Goal: Information Seeking & Learning: Learn about a topic

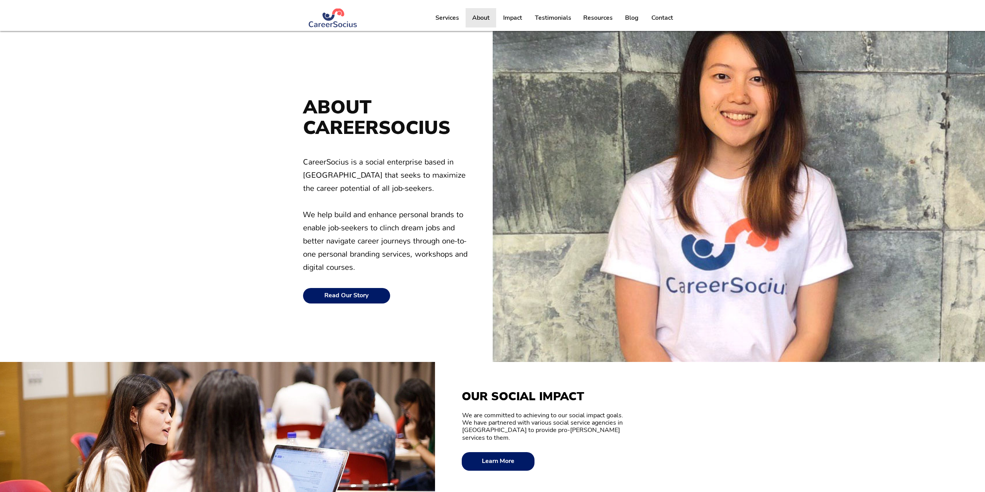
click at [480, 23] on p "About" at bounding box center [480, 17] width 25 height 19
click at [486, 20] on p "About" at bounding box center [480, 17] width 25 height 19
click at [516, 15] on p "Impact" at bounding box center [512, 17] width 27 height 19
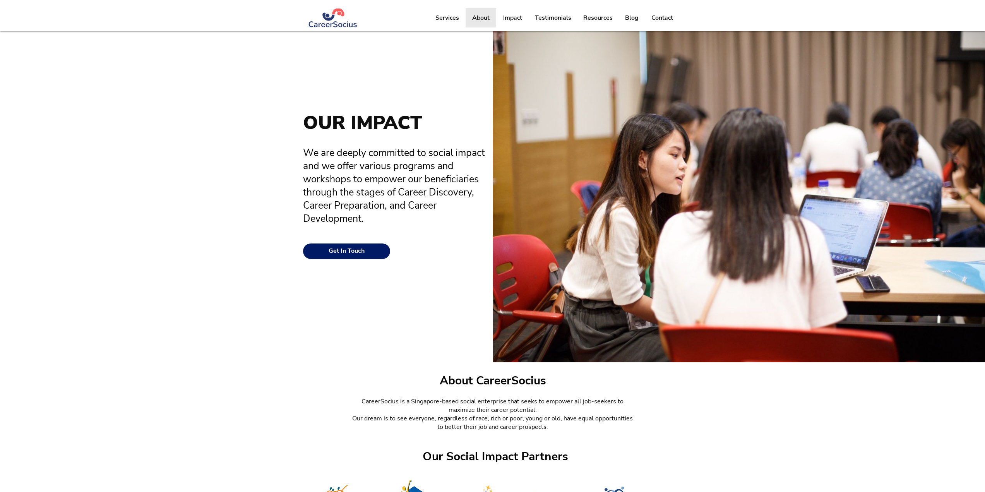
click at [479, 19] on p "About" at bounding box center [480, 17] width 25 height 19
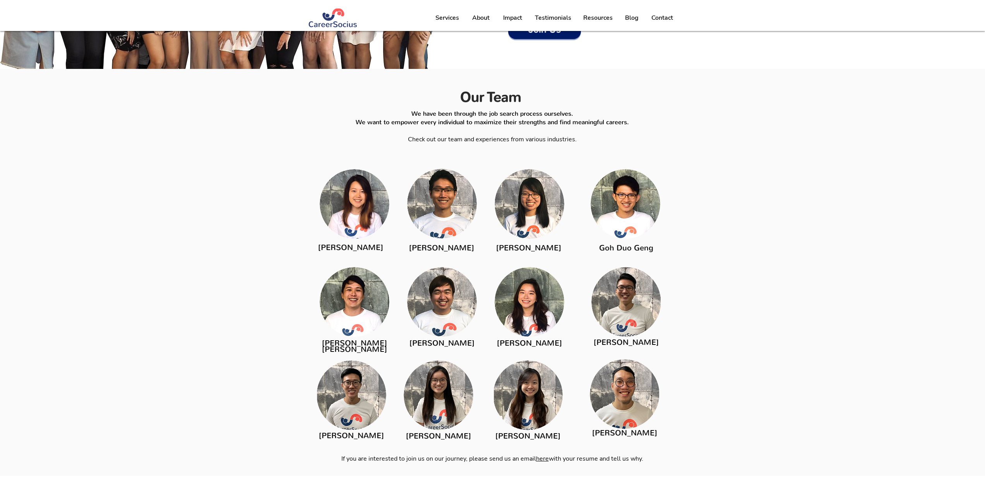
scroll to position [958, 0]
click at [364, 206] on img at bounding box center [355, 204] width 70 height 70
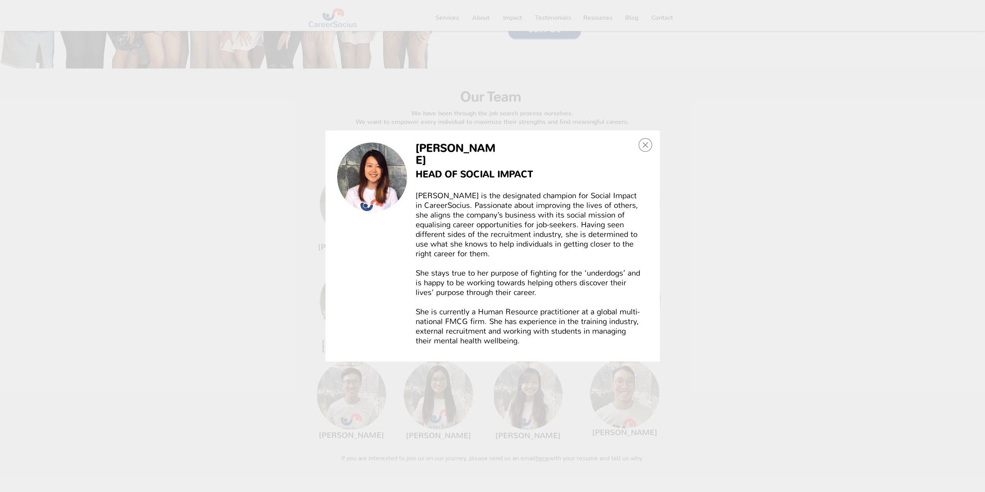
scroll to position [0, 0]
click at [247, 216] on div "Lim Kai Ning" at bounding box center [492, 246] width 985 height 492
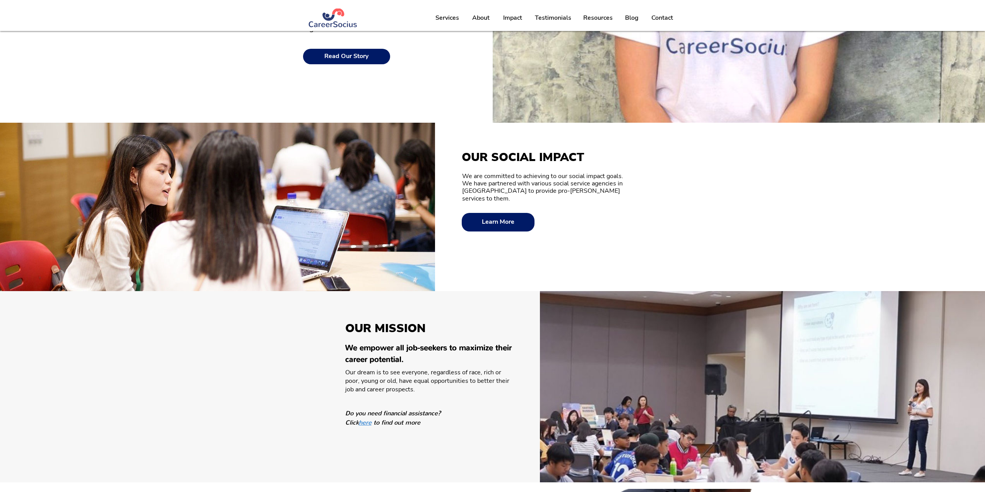
scroll to position [239, 0]
click at [246, 225] on img at bounding box center [217, 207] width 435 height 168
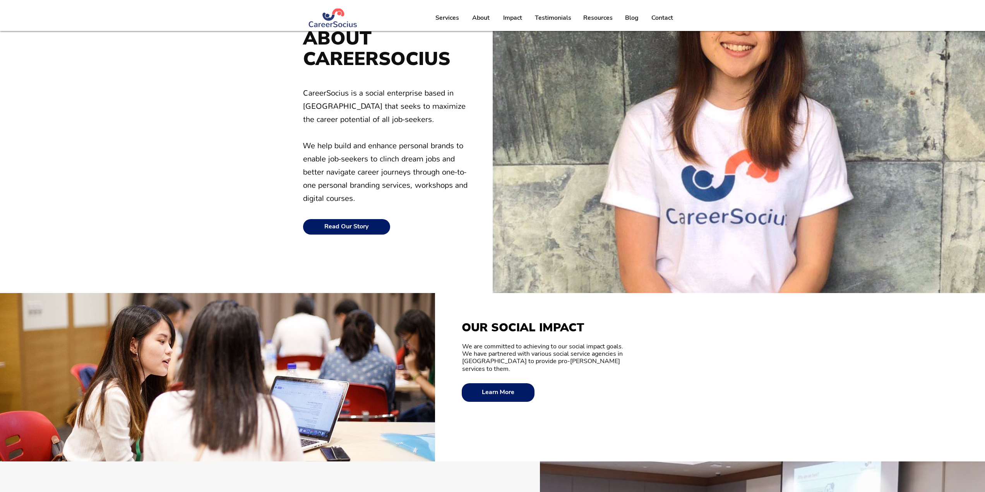
scroll to position [0, 0]
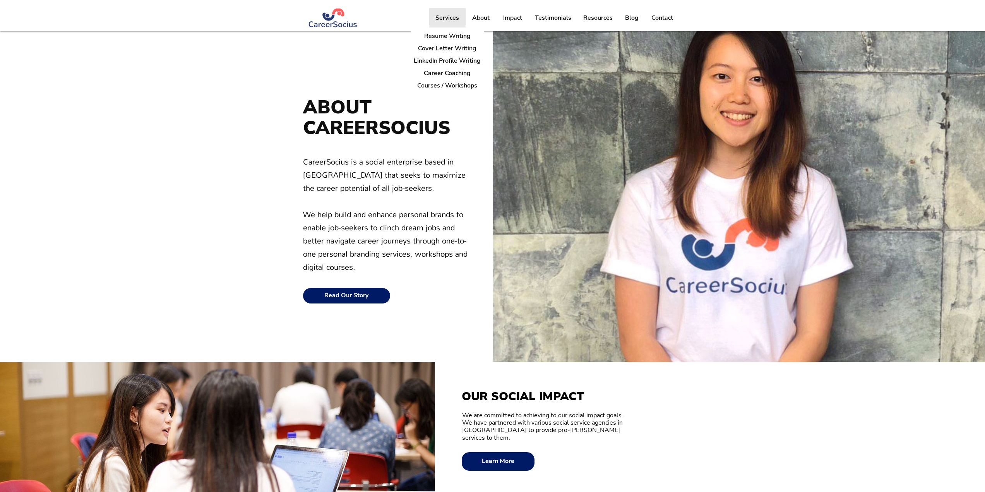
click at [450, 17] on p "Services" at bounding box center [446, 17] width 31 height 19
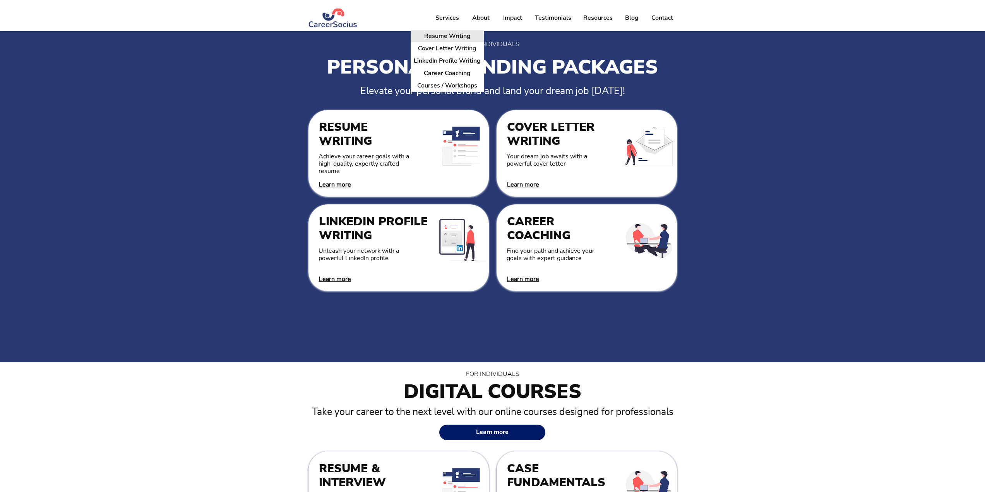
click at [446, 35] on p "Resume Writing" at bounding box center [447, 36] width 53 height 12
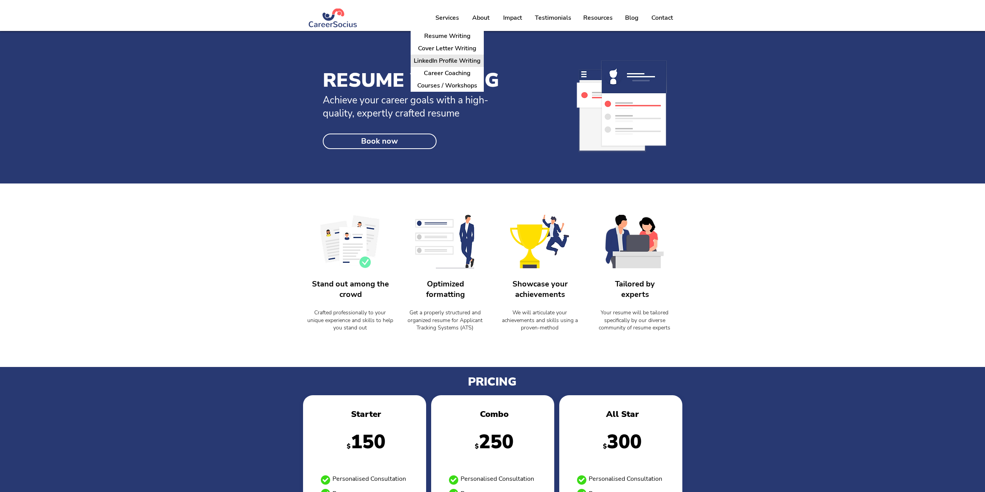
click at [439, 57] on p "LinkedIn Profile Writing" at bounding box center [446, 61] width 73 height 12
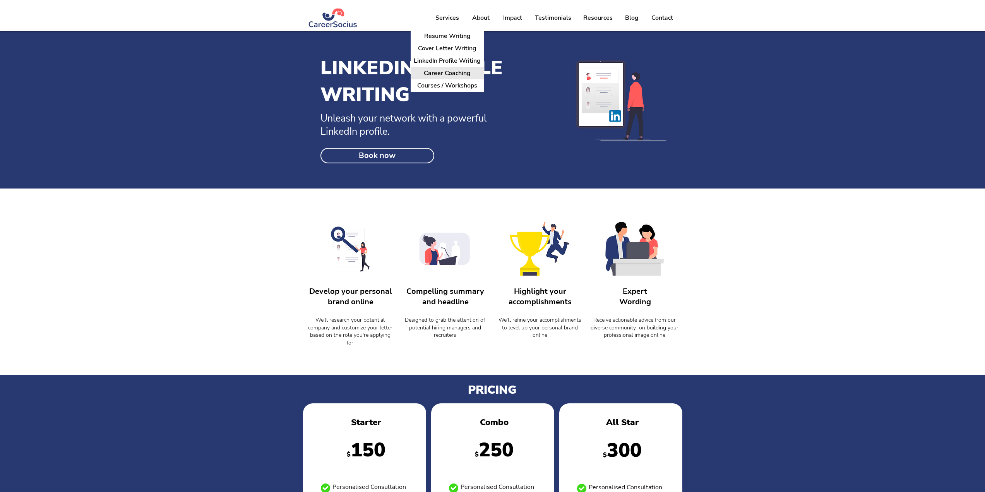
click at [451, 72] on p "Career Coaching" at bounding box center [447, 73] width 53 height 12
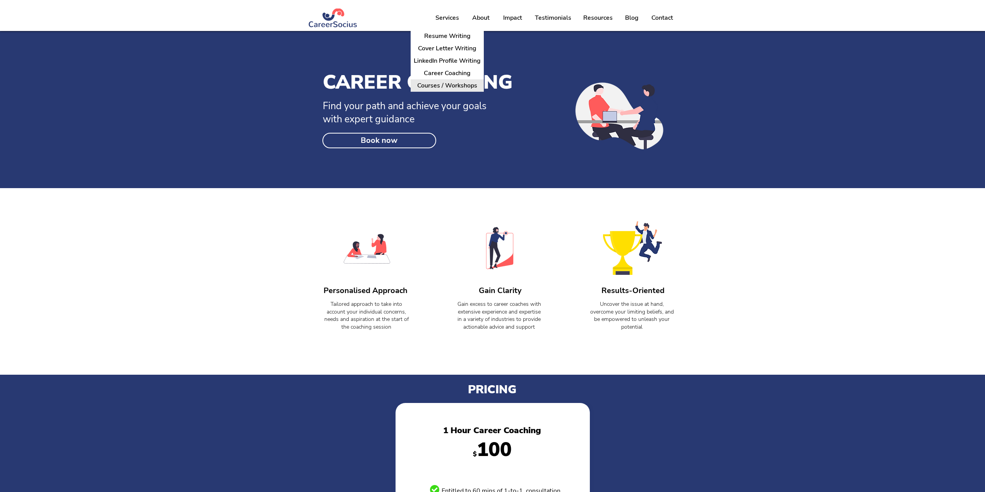
click at [441, 83] on p "Courses / Workshops" at bounding box center [447, 86] width 66 height 12
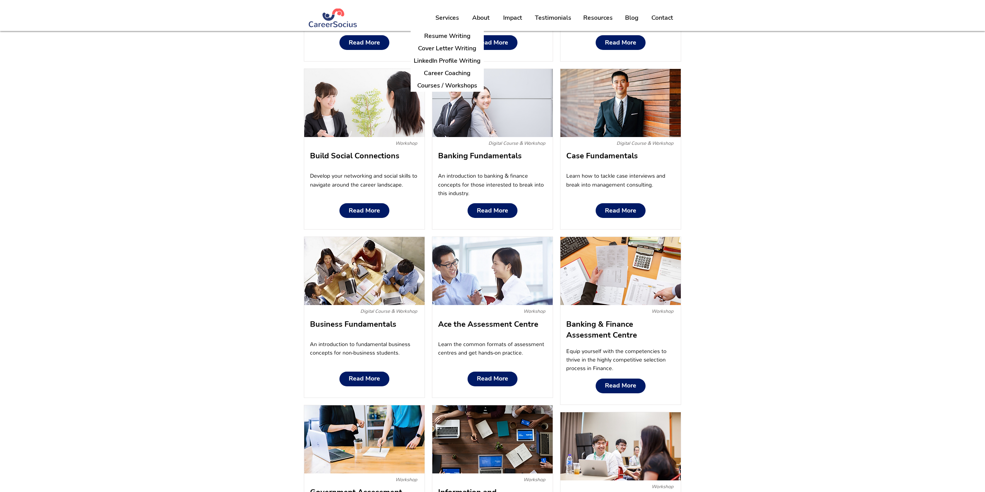
scroll to position [632, 0]
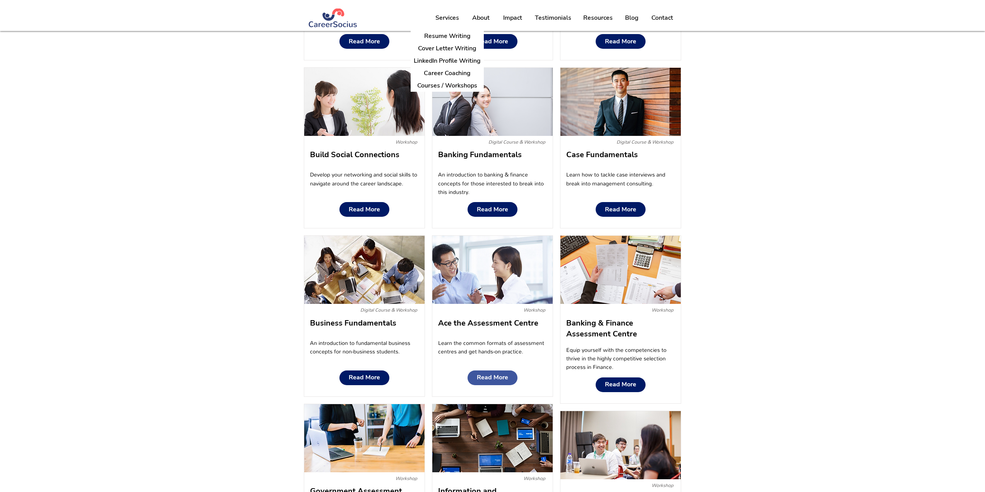
click at [490, 378] on span "Read More" at bounding box center [492, 377] width 31 height 7
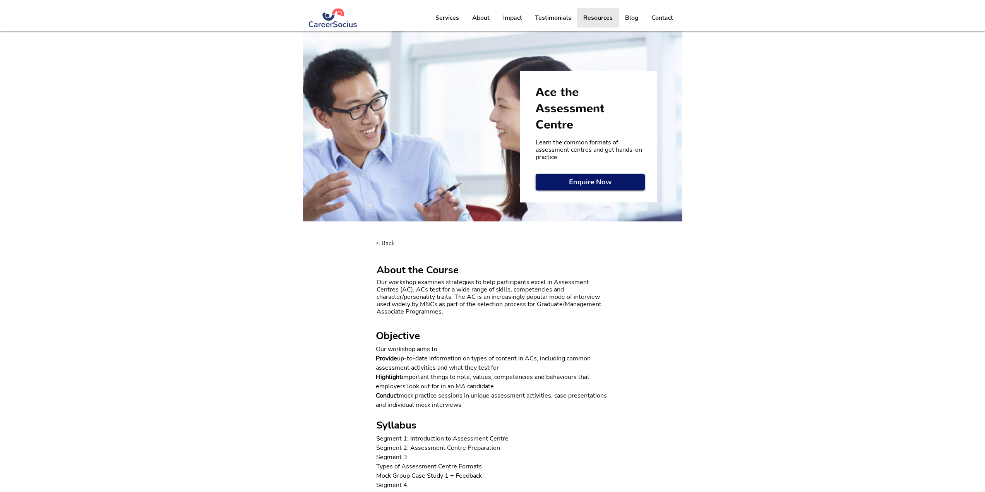
click at [597, 20] on p "Resources" at bounding box center [597, 17] width 37 height 19
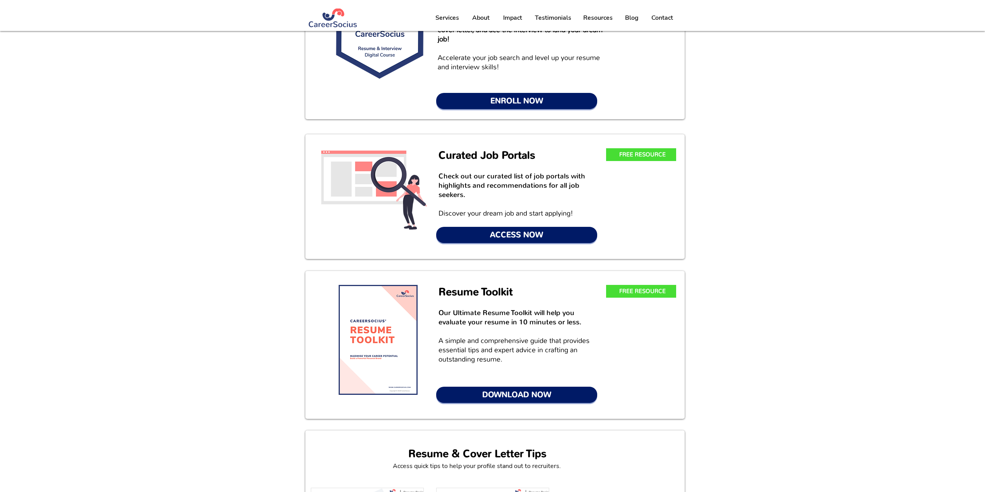
scroll to position [92, 0]
click at [499, 234] on span "ACCESS NOW" at bounding box center [516, 234] width 53 height 11
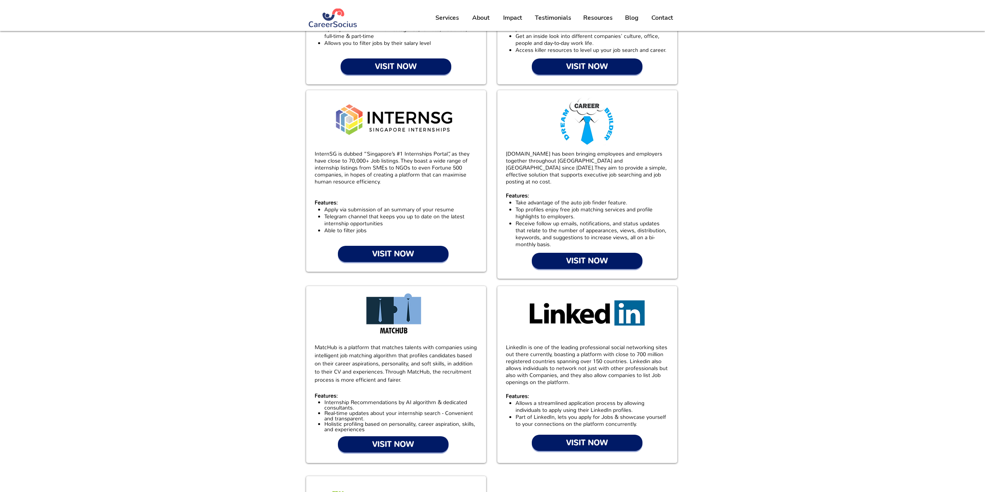
scroll to position [160, 0]
click at [499, 234] on div at bounding box center [587, 184] width 180 height 188
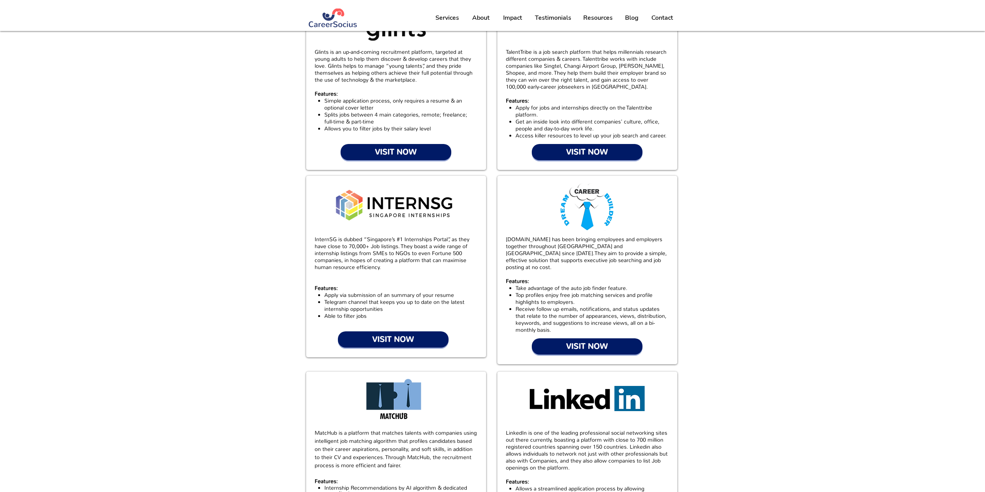
scroll to position [0, 0]
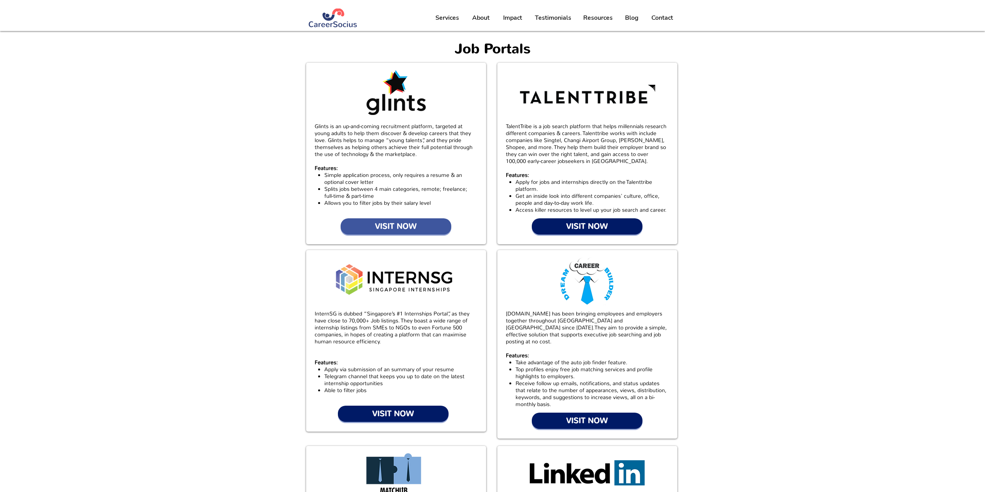
click at [402, 219] on link "VISIT NOW" at bounding box center [395, 226] width 111 height 16
